Goal: Information Seeking & Learning: Learn about a topic

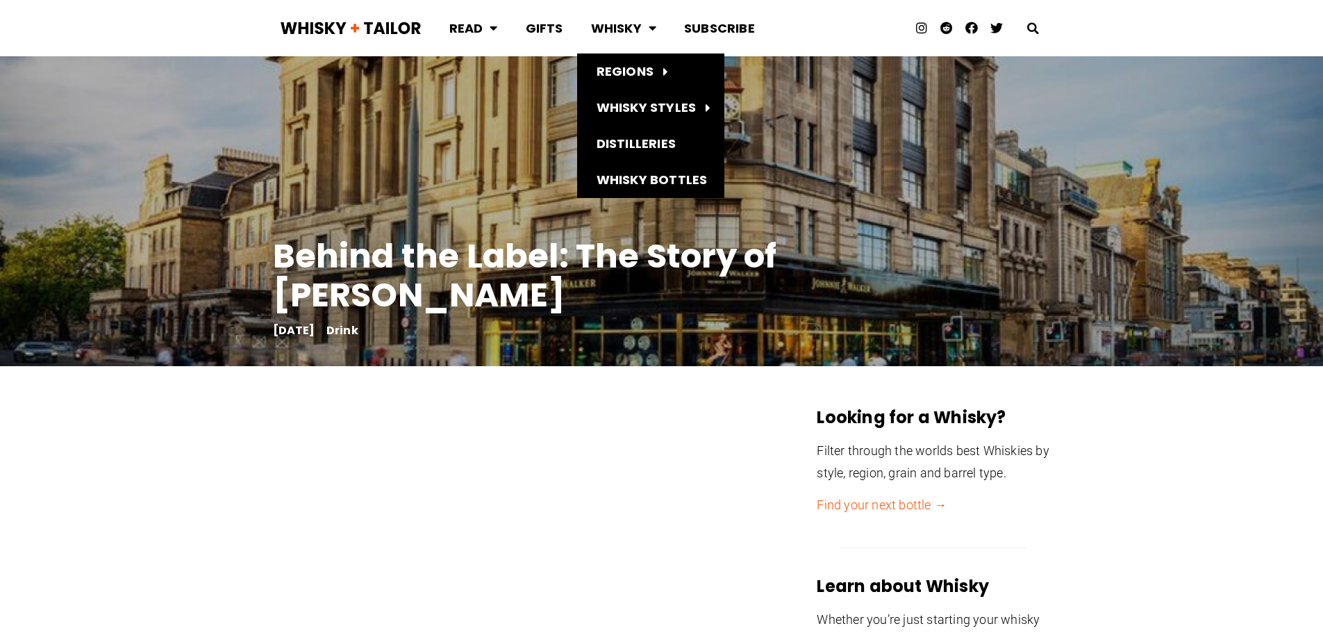
click at [636, 28] on link "Whisky" at bounding box center [623, 28] width 93 height 37
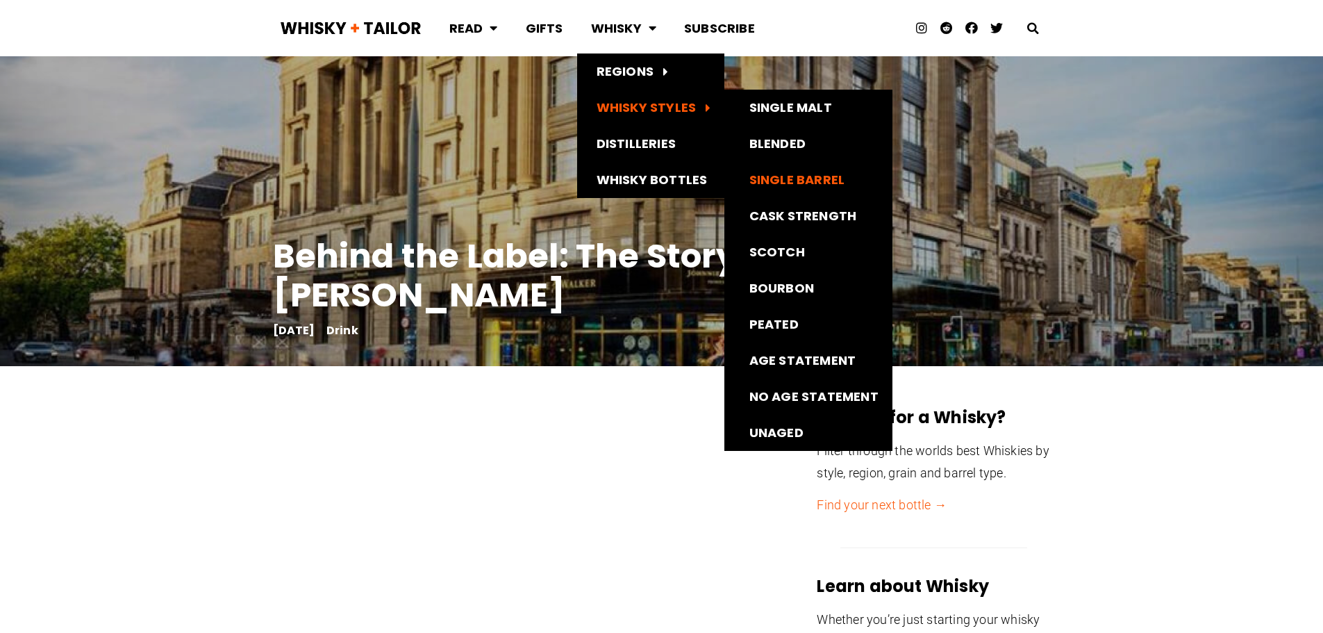
click at [812, 175] on link "Single Barrel" at bounding box center [808, 180] width 168 height 36
click at [784, 97] on link "Single Malt" at bounding box center [808, 108] width 168 height 36
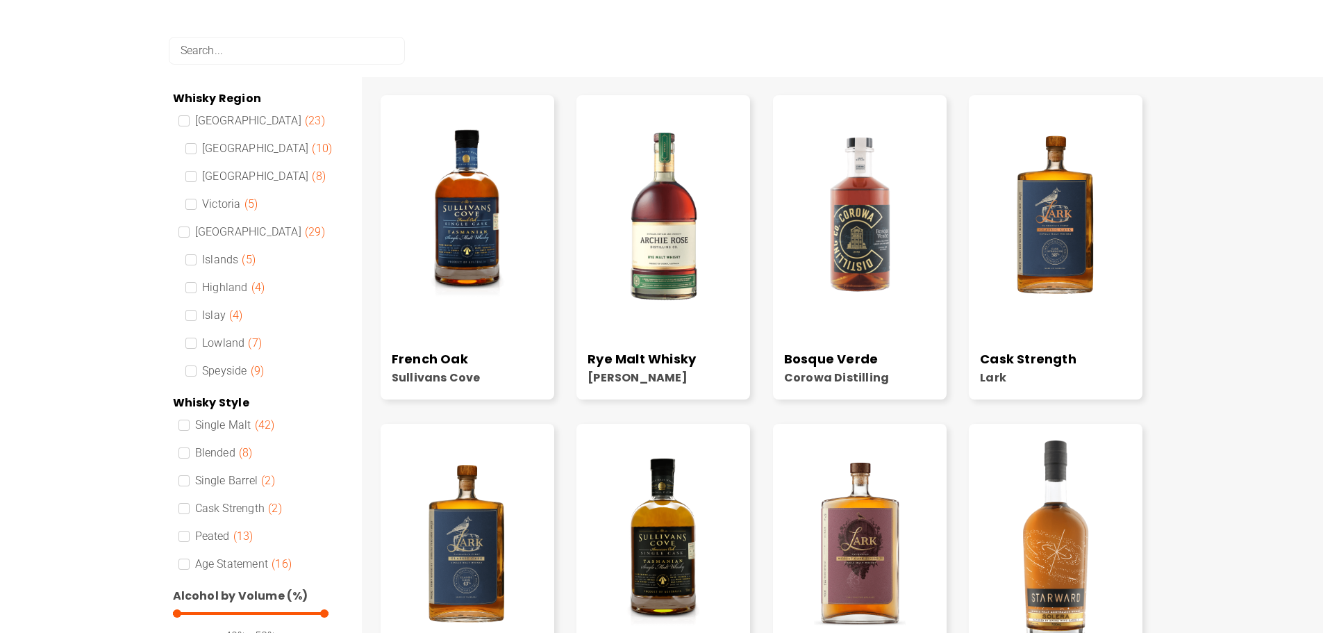
scroll to position [278, 0]
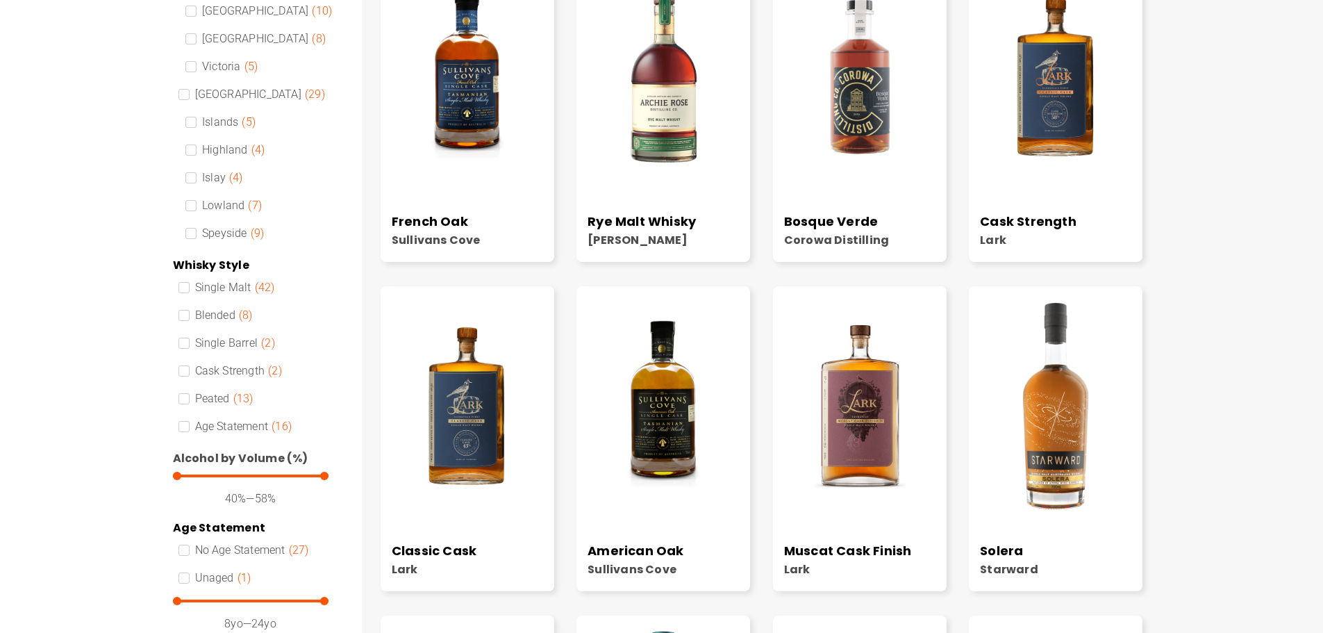
click at [187, 320] on span at bounding box center [184, 315] width 11 height 11
click at [0, 0] on input "Blended ( 8 )" at bounding box center [0, 0] width 0 height 0
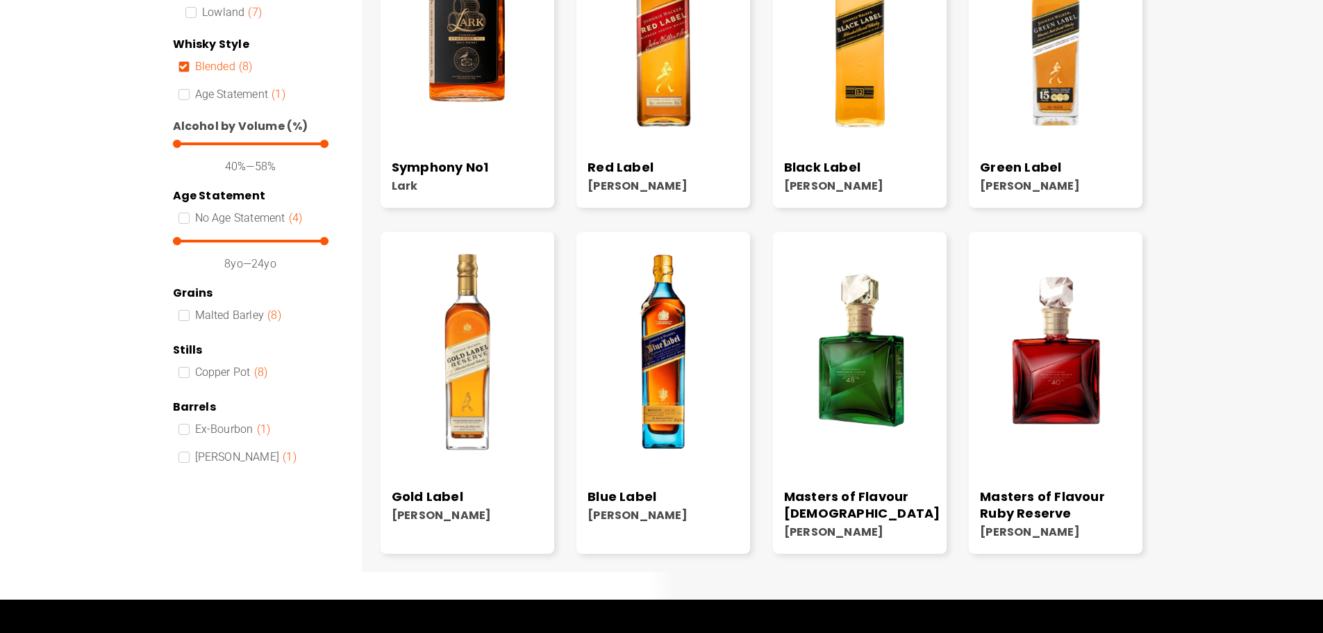
scroll to position [458, 0]
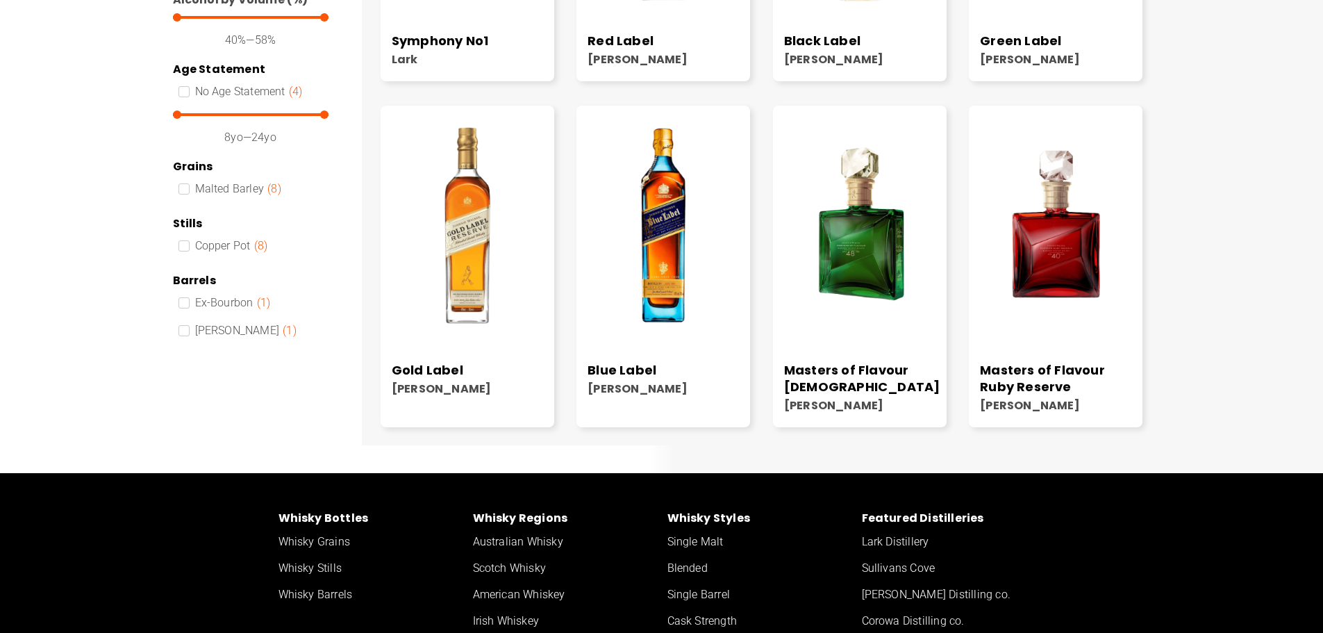
click at [672, 250] on img at bounding box center [664, 225] width 174 height 217
click at [481, 263] on img at bounding box center [468, 225] width 174 height 217
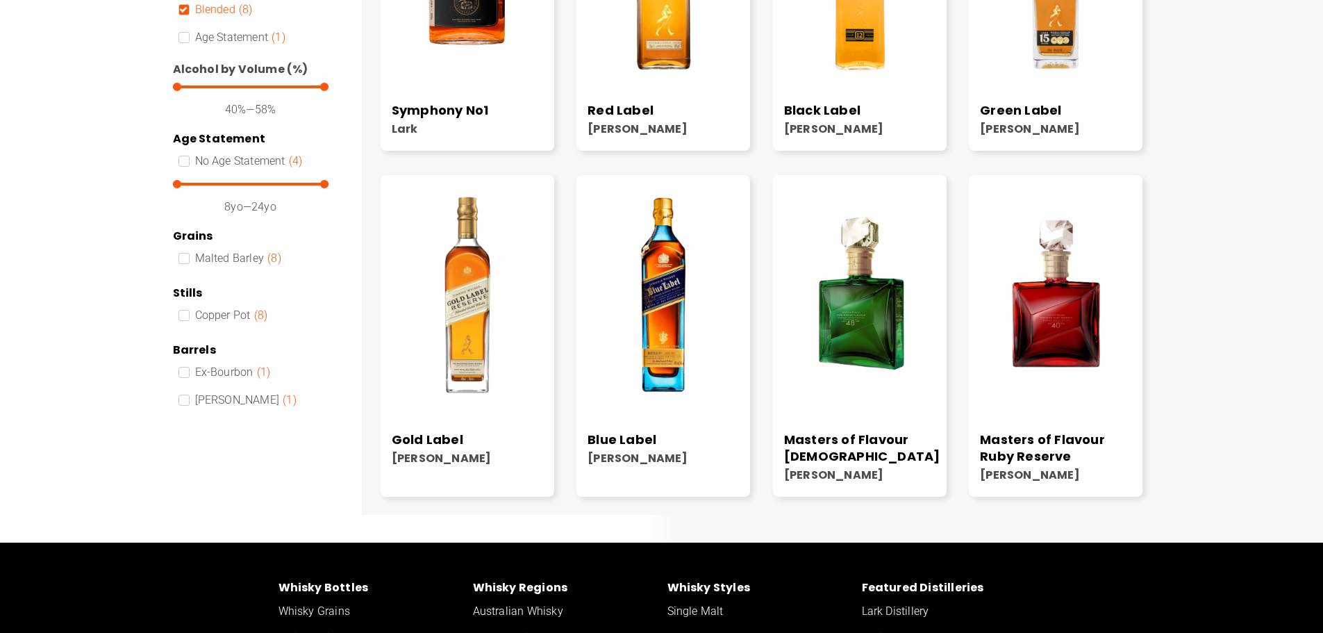
scroll to position [181, 0]
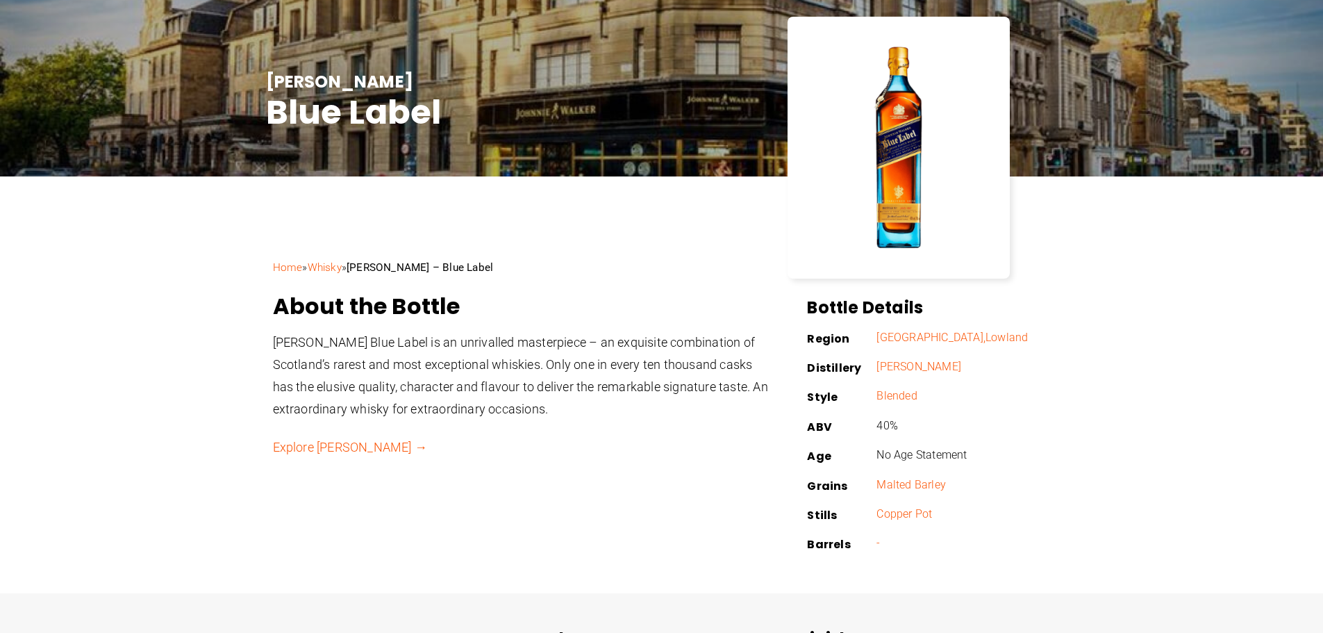
scroll to position [139, 0]
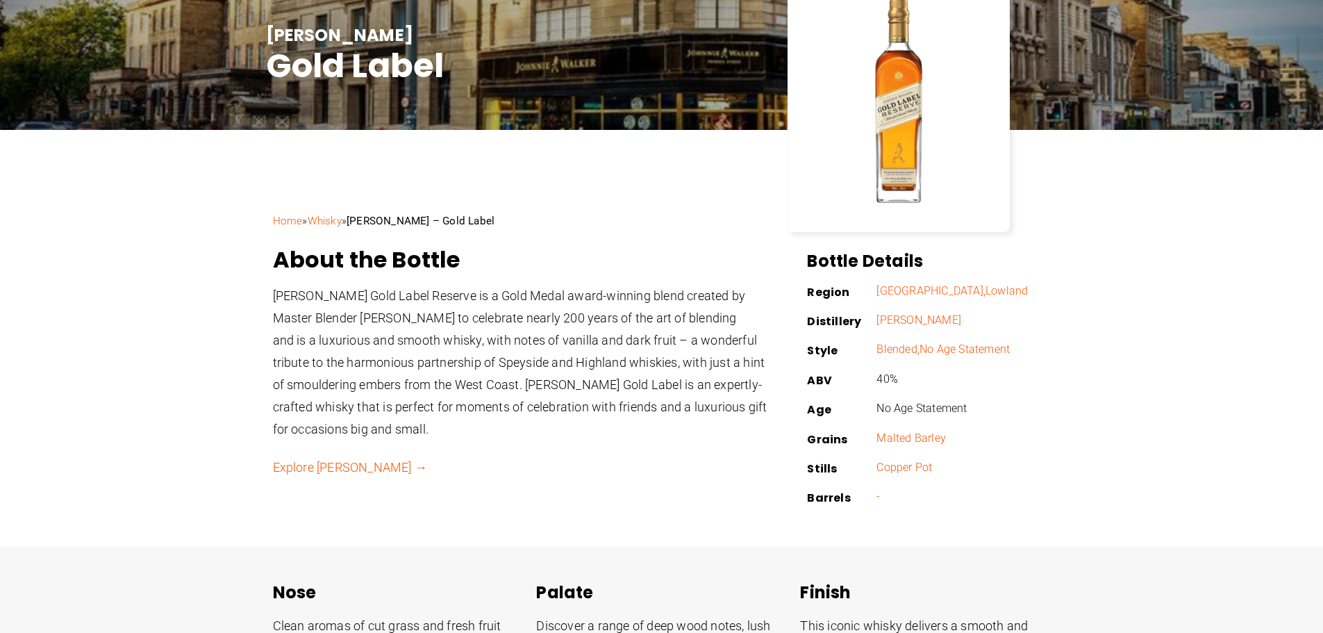
scroll to position [208, 0]
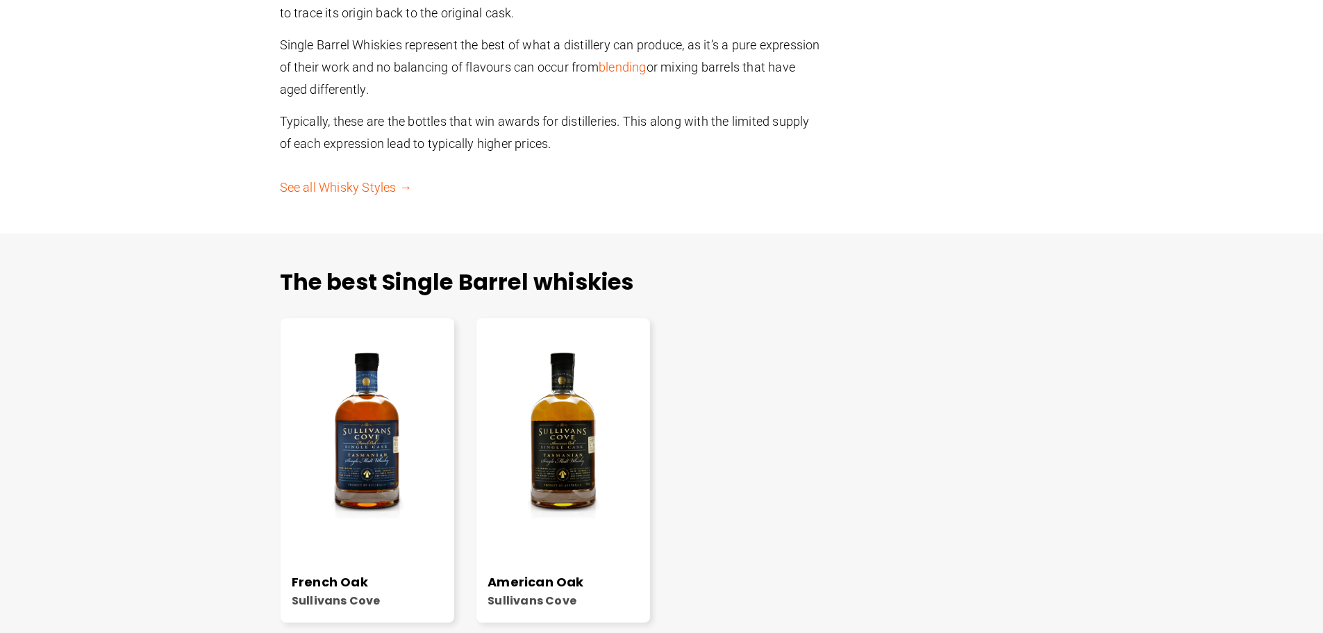
scroll to position [208, 0]
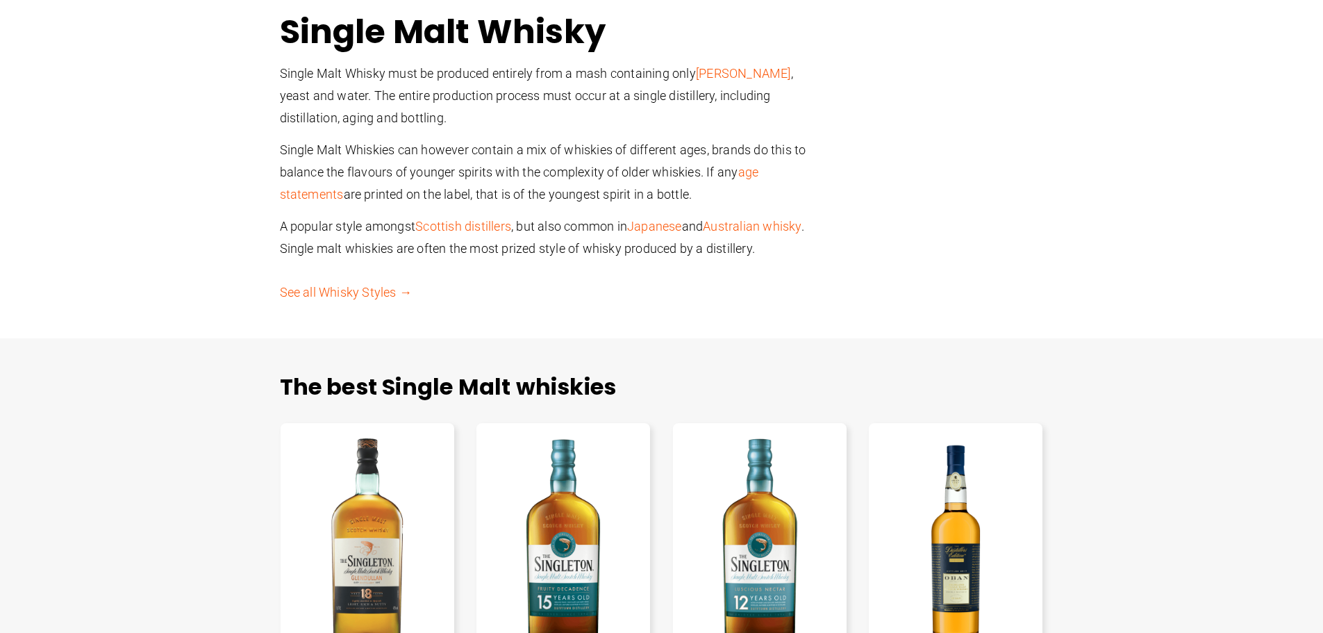
scroll to position [278, 0]
